Goal: Task Accomplishment & Management: Manage account settings

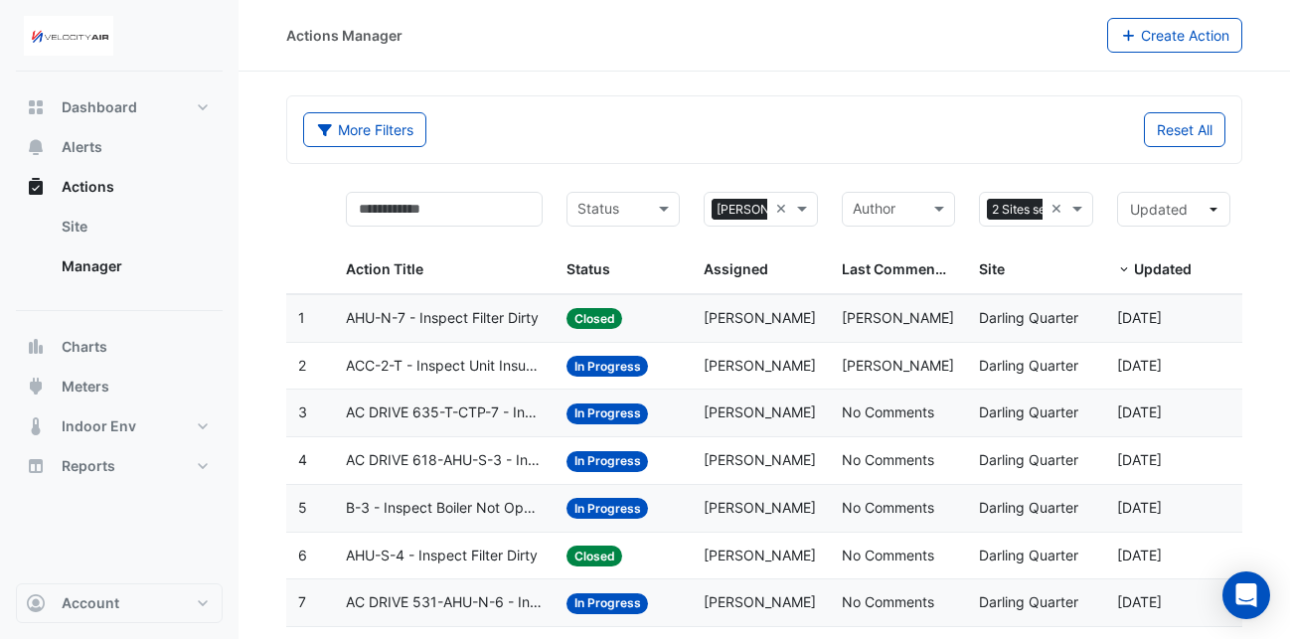
select select "**"
click at [655, 410] on div "Status: In Progress" at bounding box center [623, 413] width 113 height 23
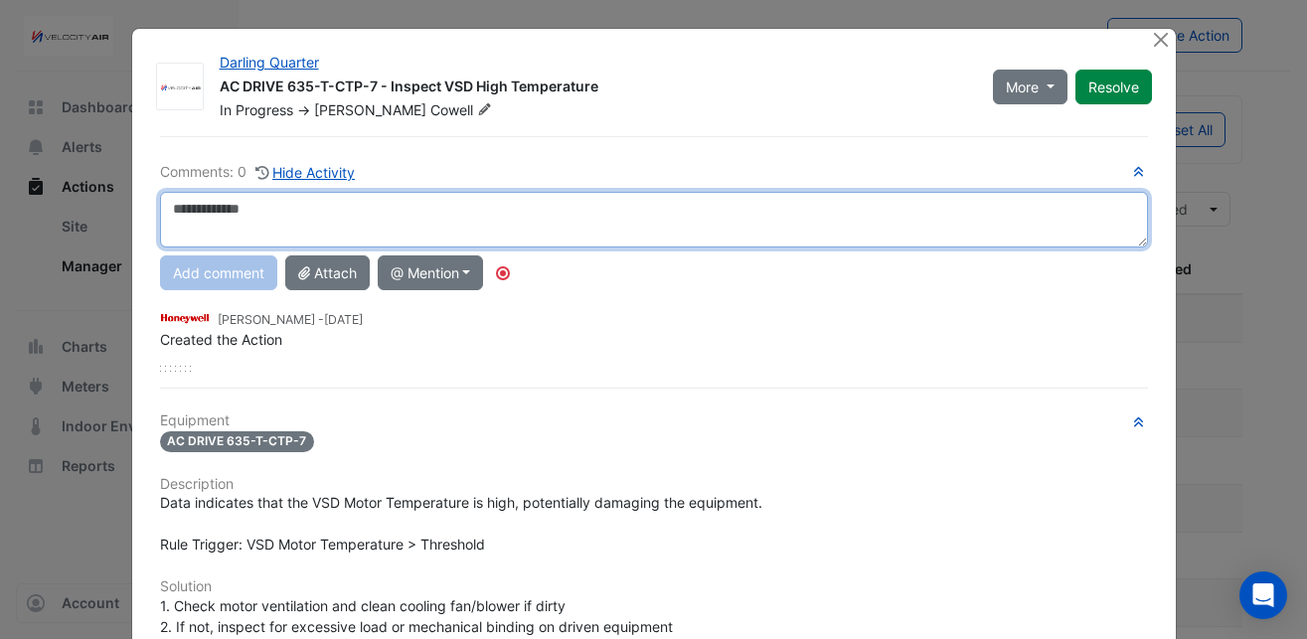
click at [543, 214] on textarea at bounding box center [654, 220] width 988 height 56
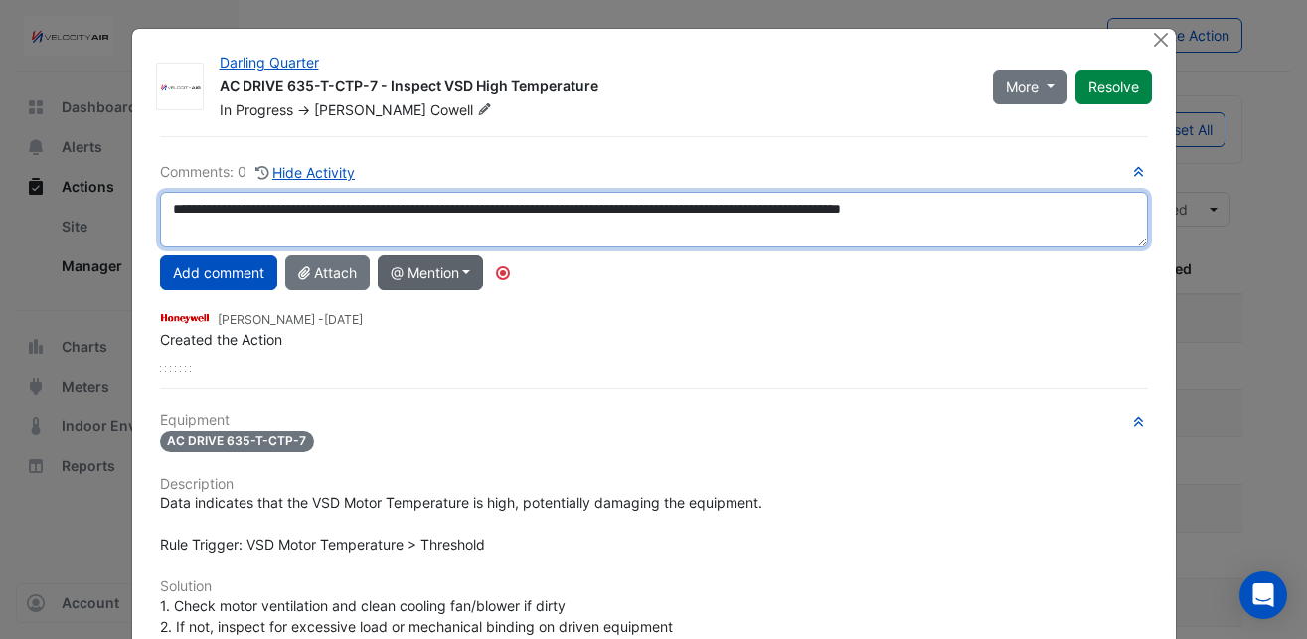
type textarea "**********"
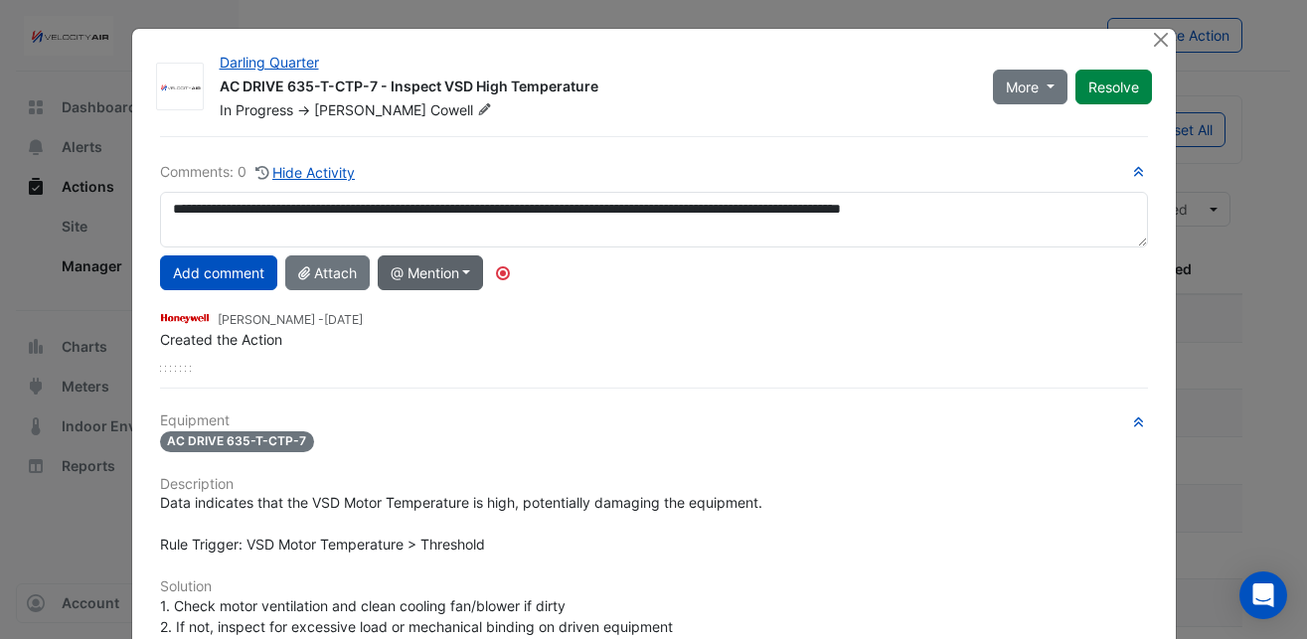
click at [420, 272] on button "@ Mention" at bounding box center [431, 273] width 106 height 35
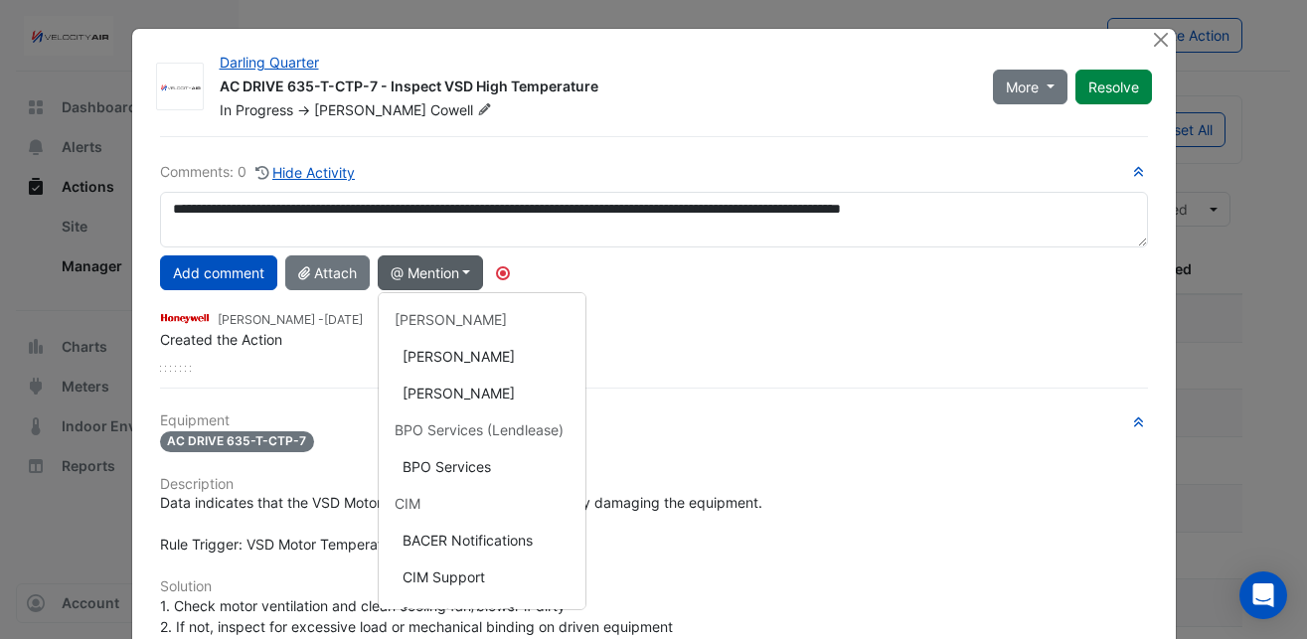
click at [420, 272] on button "@ Mention" at bounding box center [431, 273] width 106 height 35
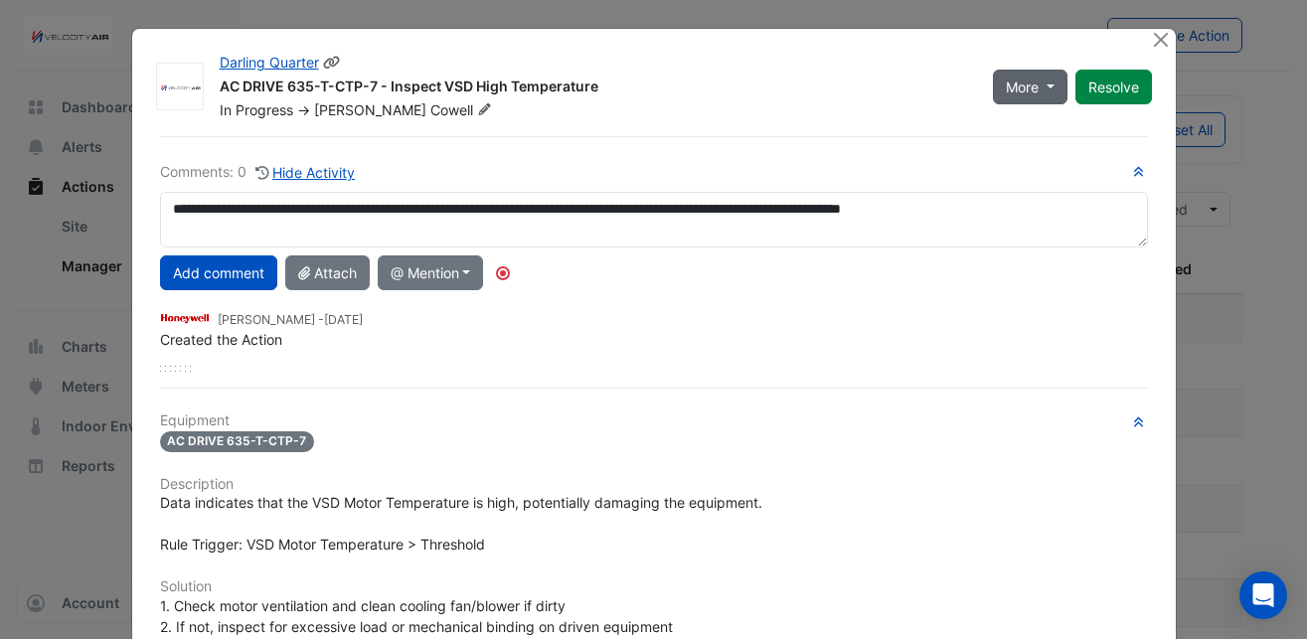
click at [1040, 85] on button "More" at bounding box center [1030, 87] width 75 height 35
click at [1040, 124] on button "On Hold" at bounding box center [1062, 129] width 157 height 29
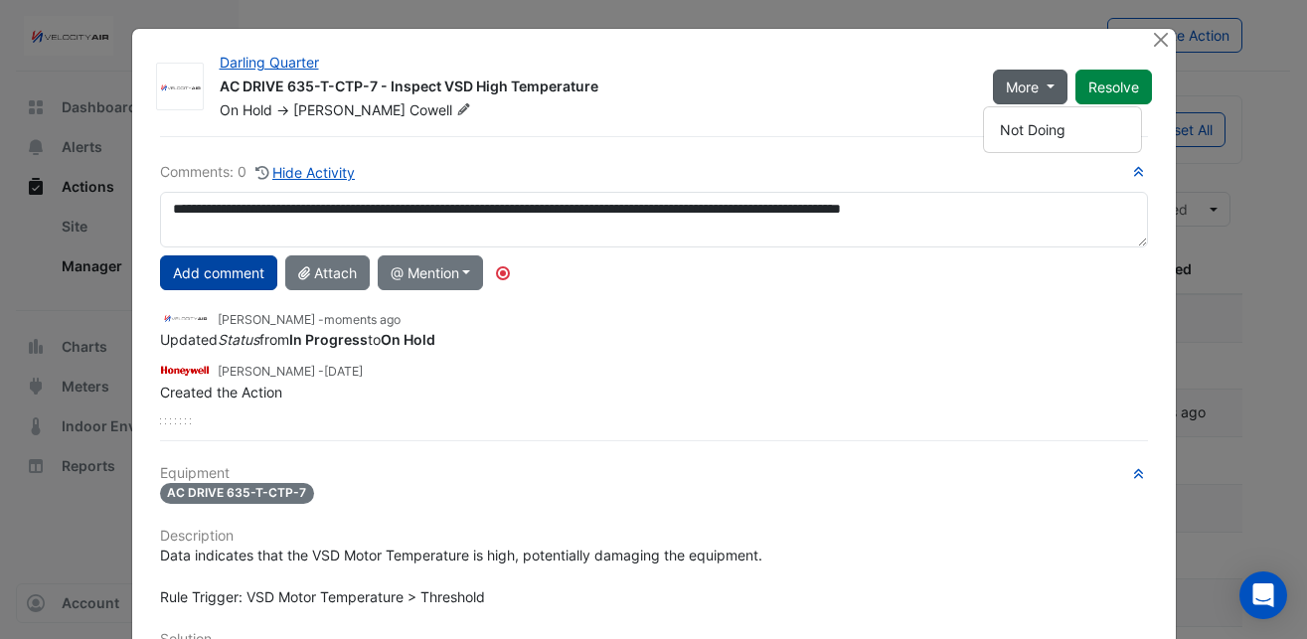
click at [214, 265] on button "Add comment" at bounding box center [218, 273] width 117 height 35
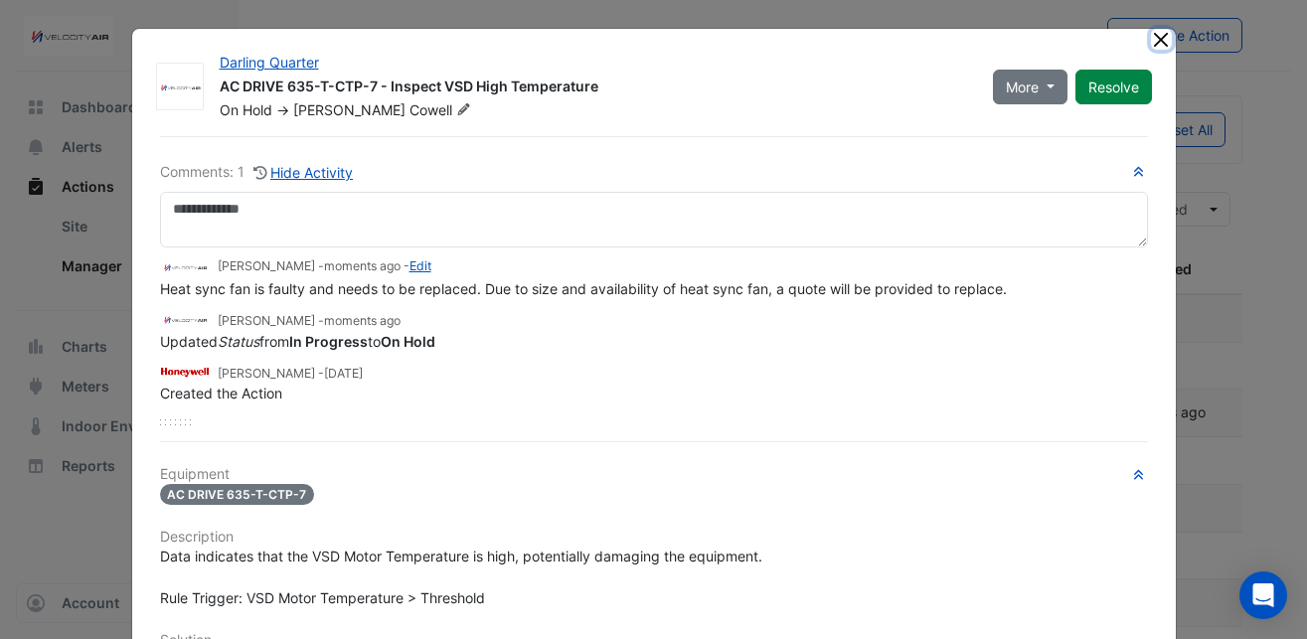
click at [1157, 37] on button "Close" at bounding box center [1161, 39] width 21 height 21
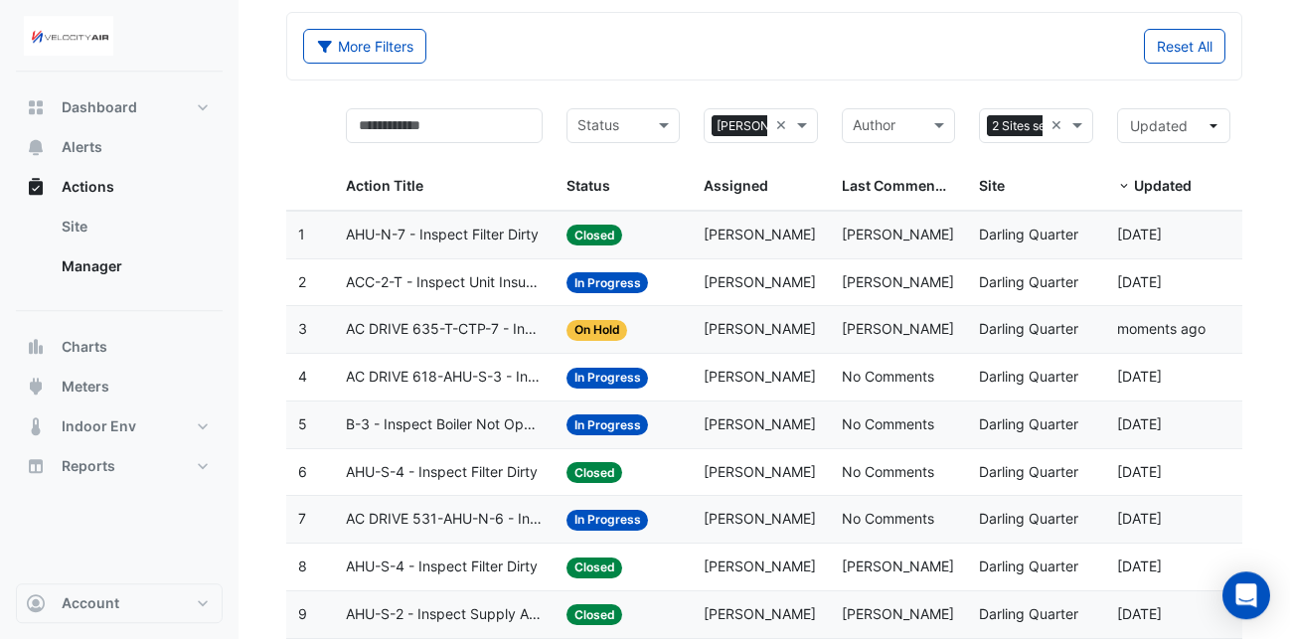
scroll to position [89, 0]
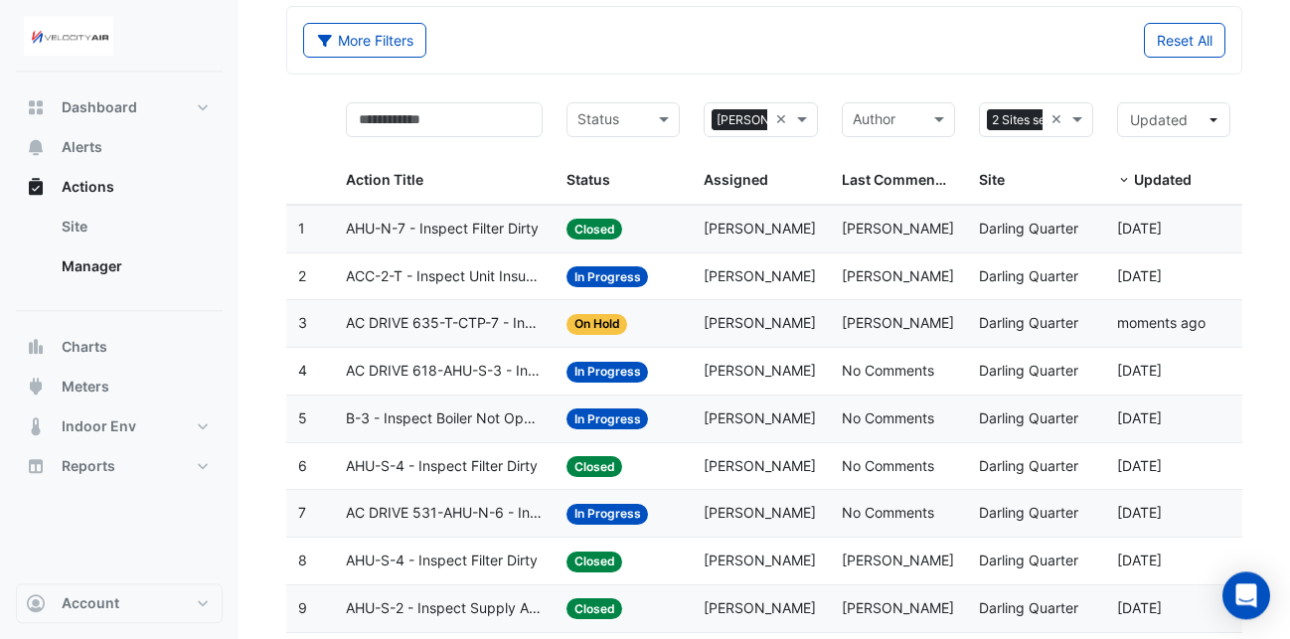
click at [504, 373] on span "AC DRIVE 618-AHU-S-3 - Inspect VSD High Temperature" at bounding box center [444, 371] width 196 height 23
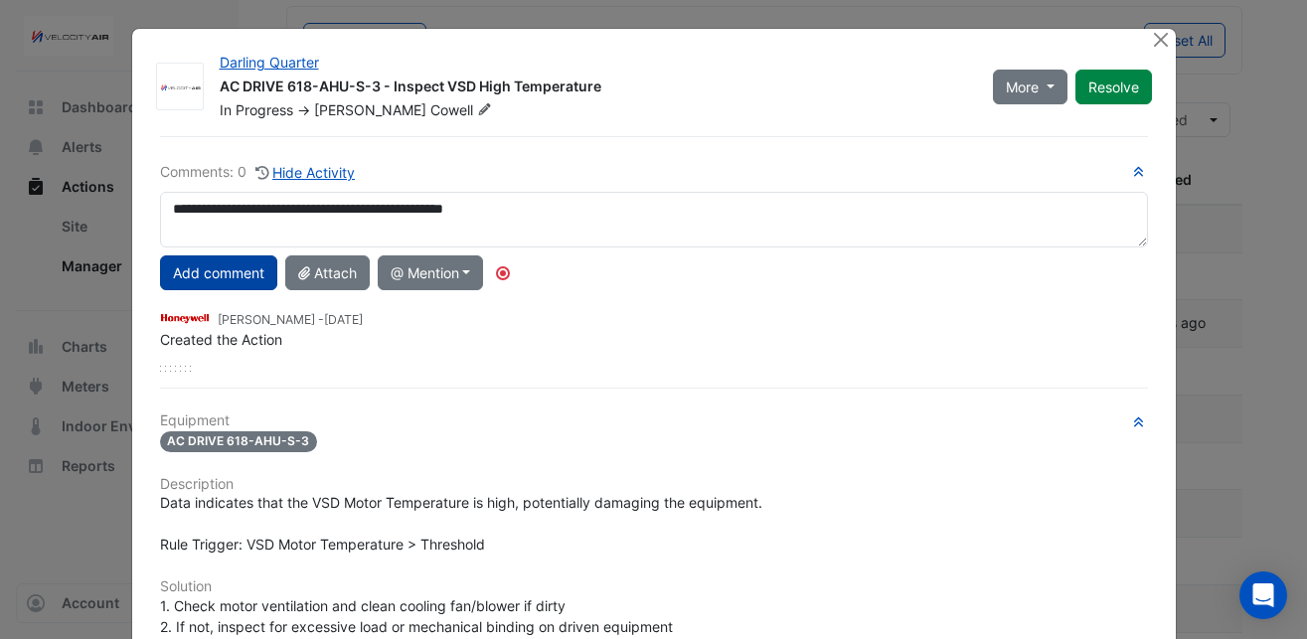
type textarea "**********"
click at [225, 271] on button "Add comment" at bounding box center [218, 273] width 117 height 35
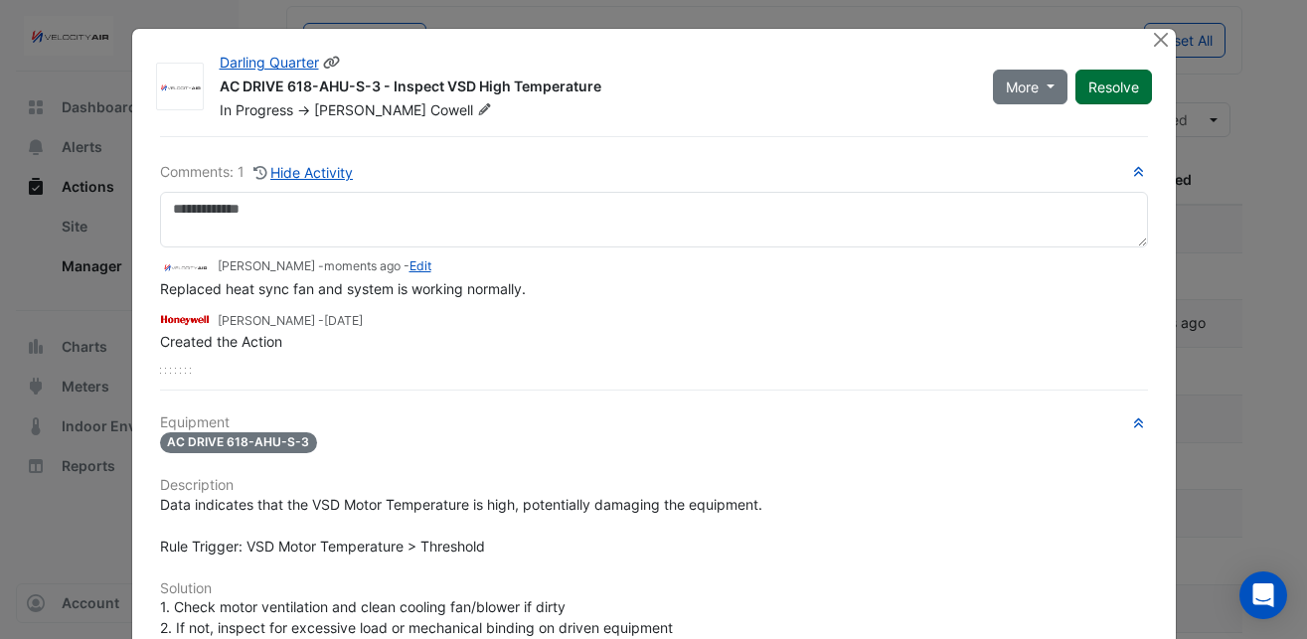
click at [1096, 82] on button "Resolve" at bounding box center [1114, 87] width 77 height 35
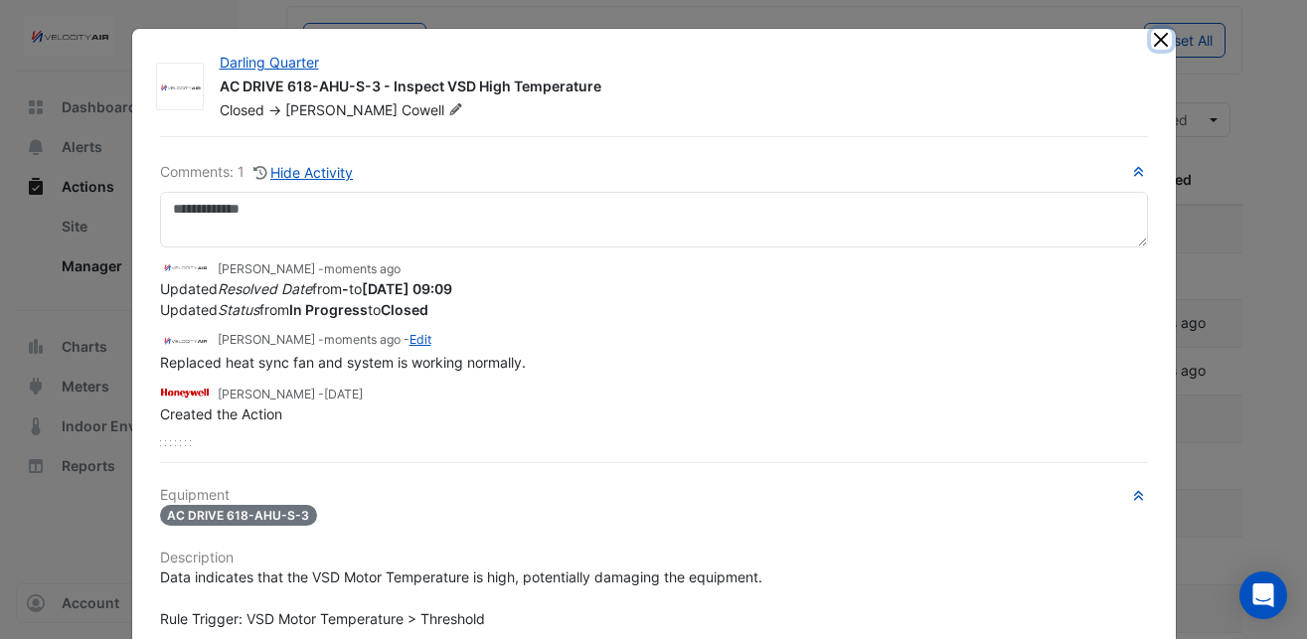
click at [1153, 40] on button "Close" at bounding box center [1161, 39] width 21 height 21
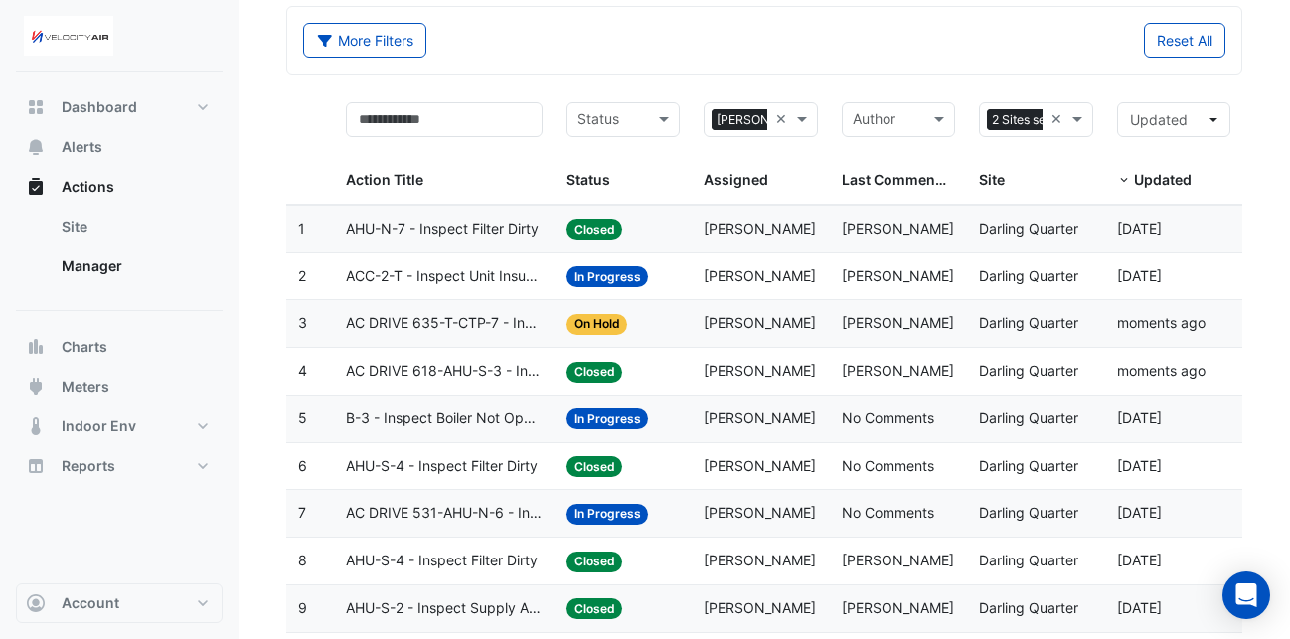
click at [495, 429] on span "B-3 - Inspect Boiler Not Operating" at bounding box center [444, 419] width 196 height 23
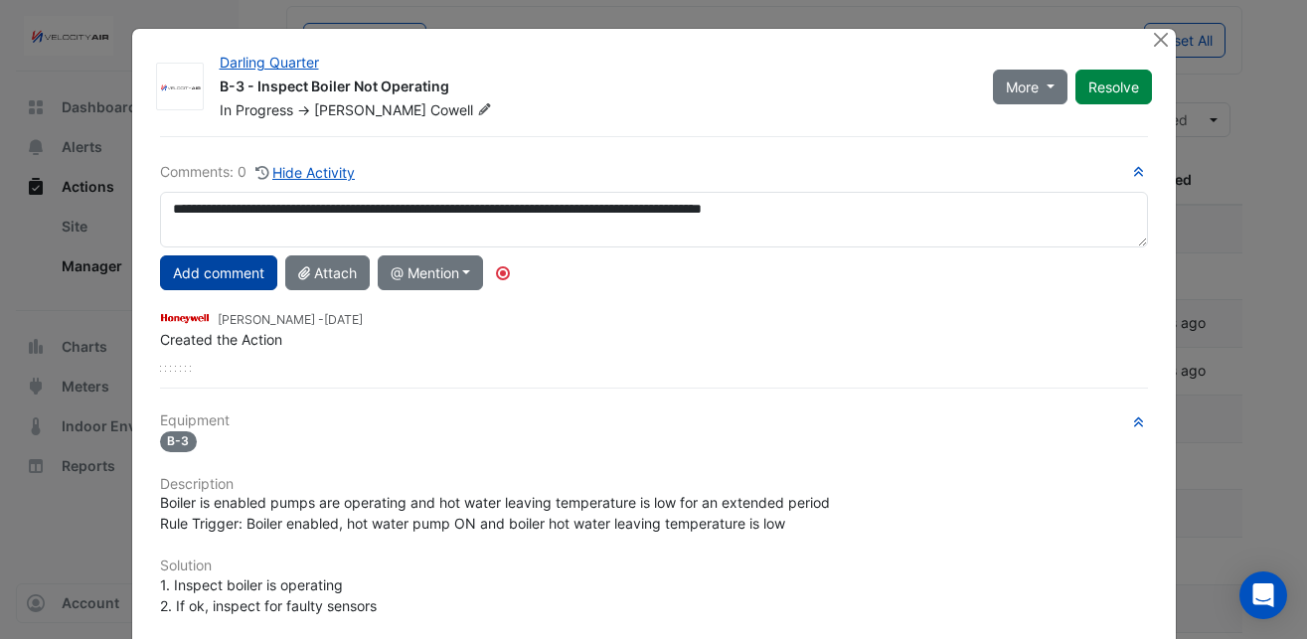
type textarea "**********"
click at [224, 275] on button "Add comment" at bounding box center [218, 273] width 117 height 35
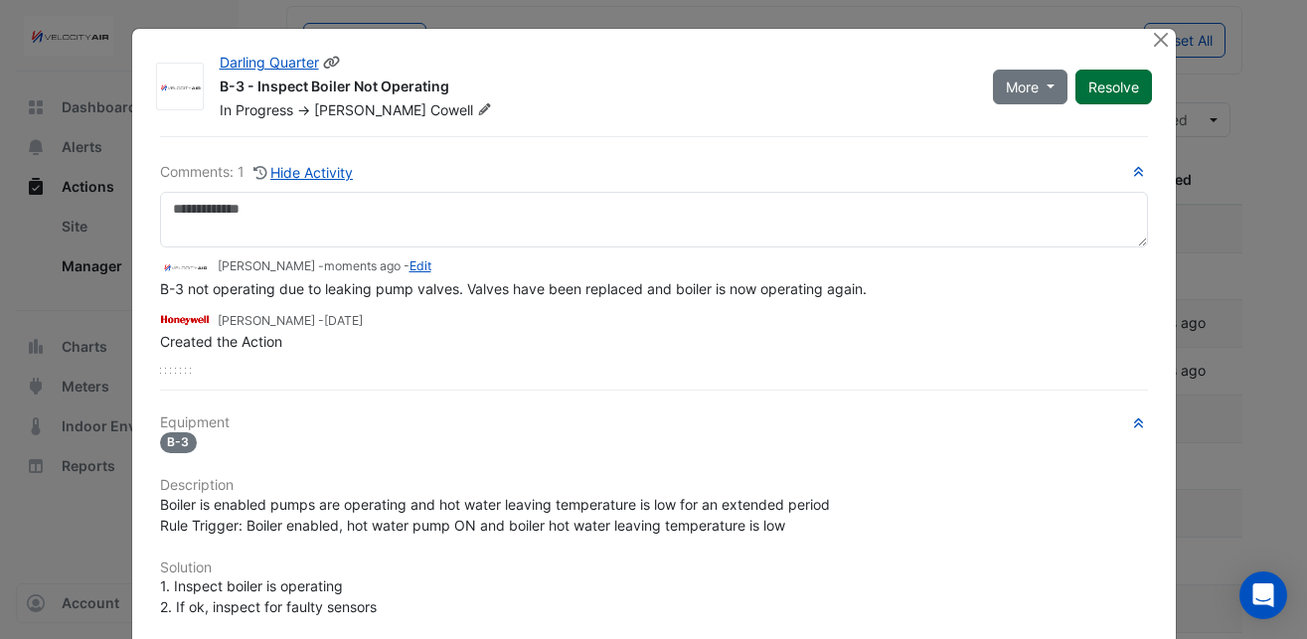
click at [1093, 91] on button "Resolve" at bounding box center [1114, 87] width 77 height 35
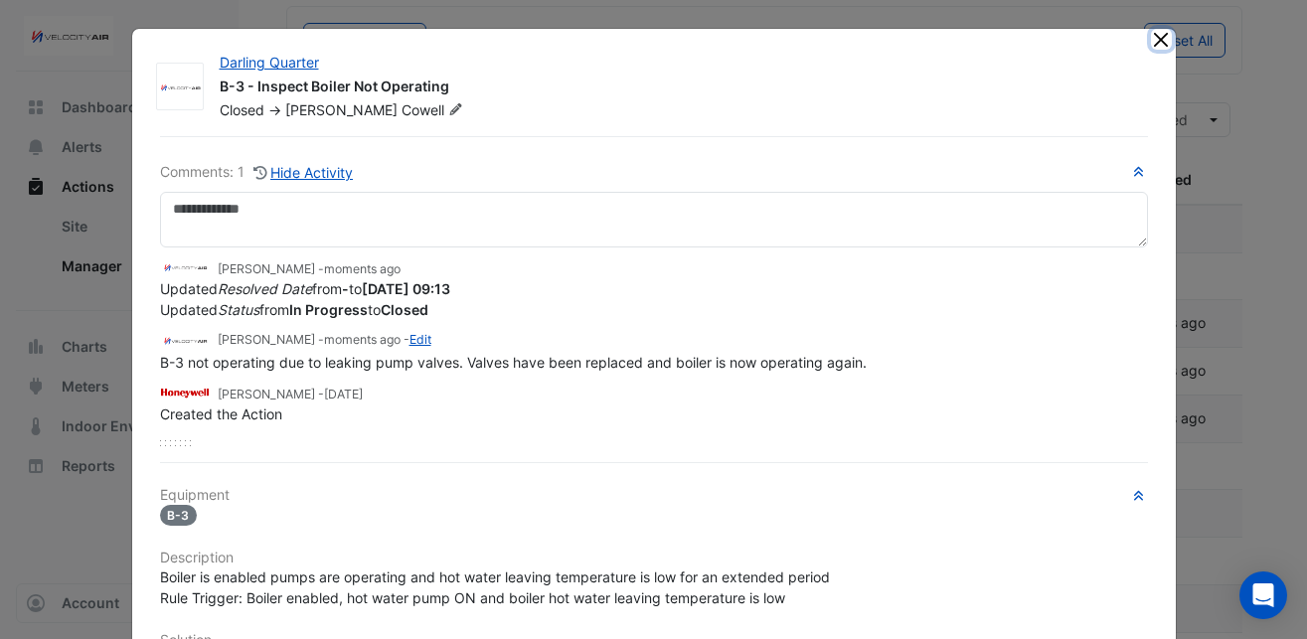
click at [1151, 36] on button "Close" at bounding box center [1161, 39] width 21 height 21
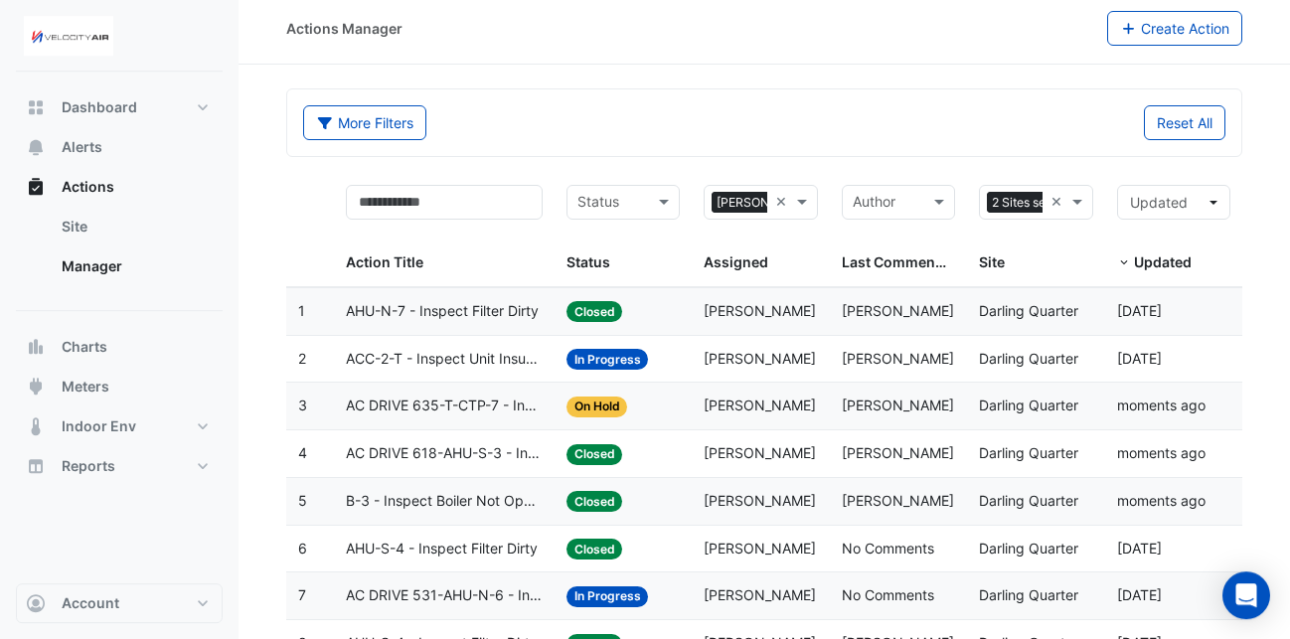
scroll to position [0, 0]
